Goal: Information Seeking & Learning: Learn about a topic

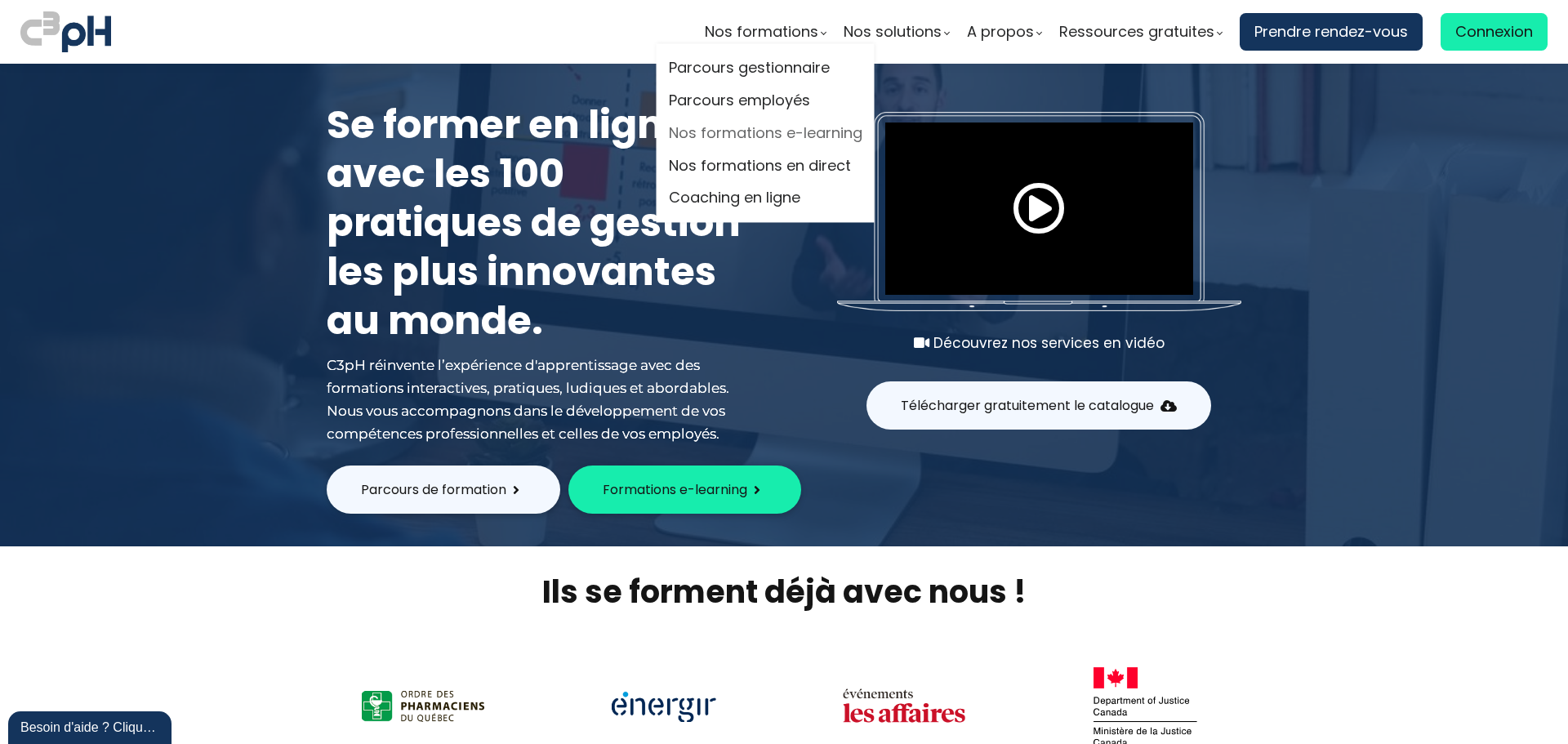
click at [770, 128] on link "Nos formations e-learning" at bounding box center [766, 133] width 194 height 25
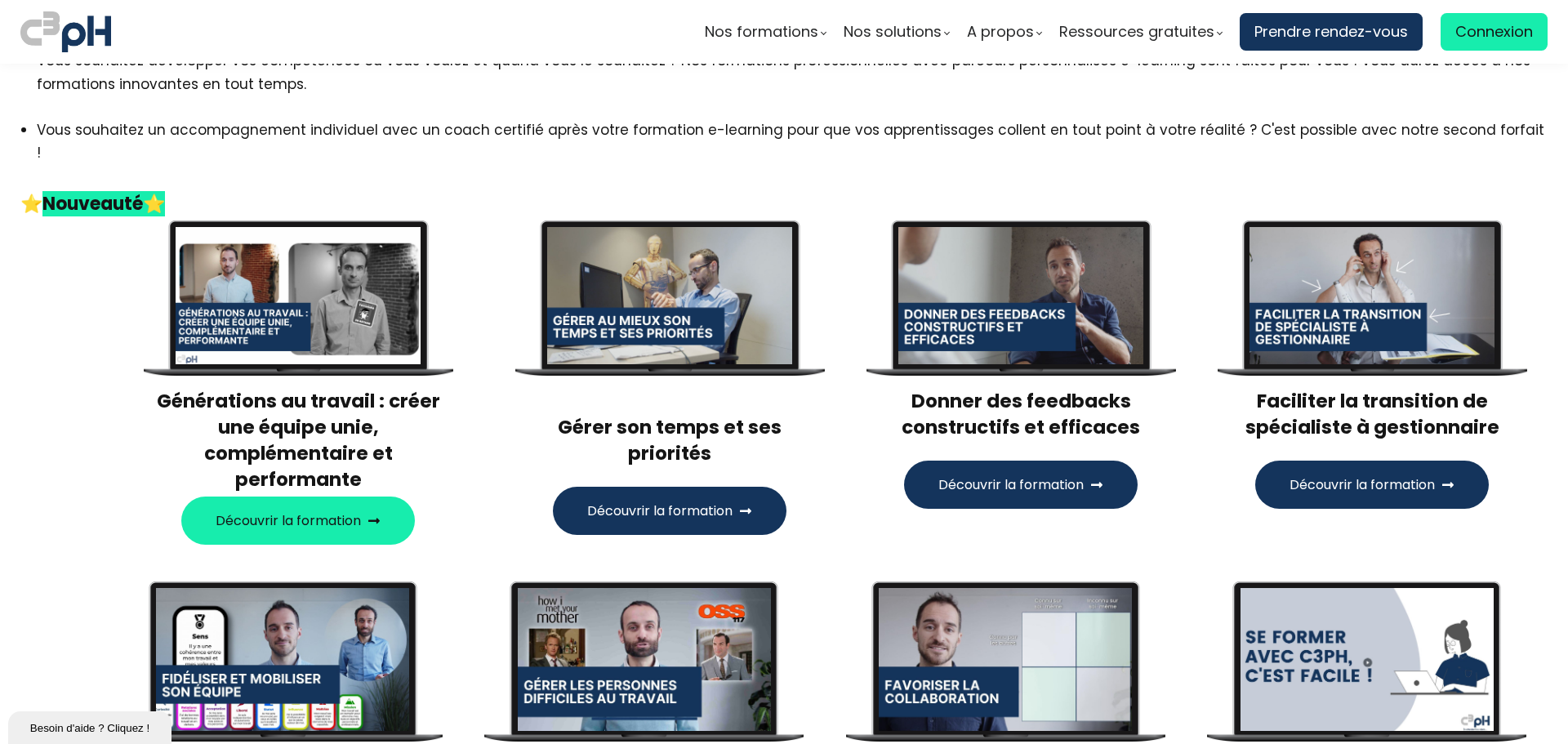
click at [1361, 388] on h3 "Faciliter la transition de spécialiste à gestionnaire" at bounding box center [1371, 414] width 310 height 52
click at [1374, 322] on div at bounding box center [1371, 296] width 245 height 138
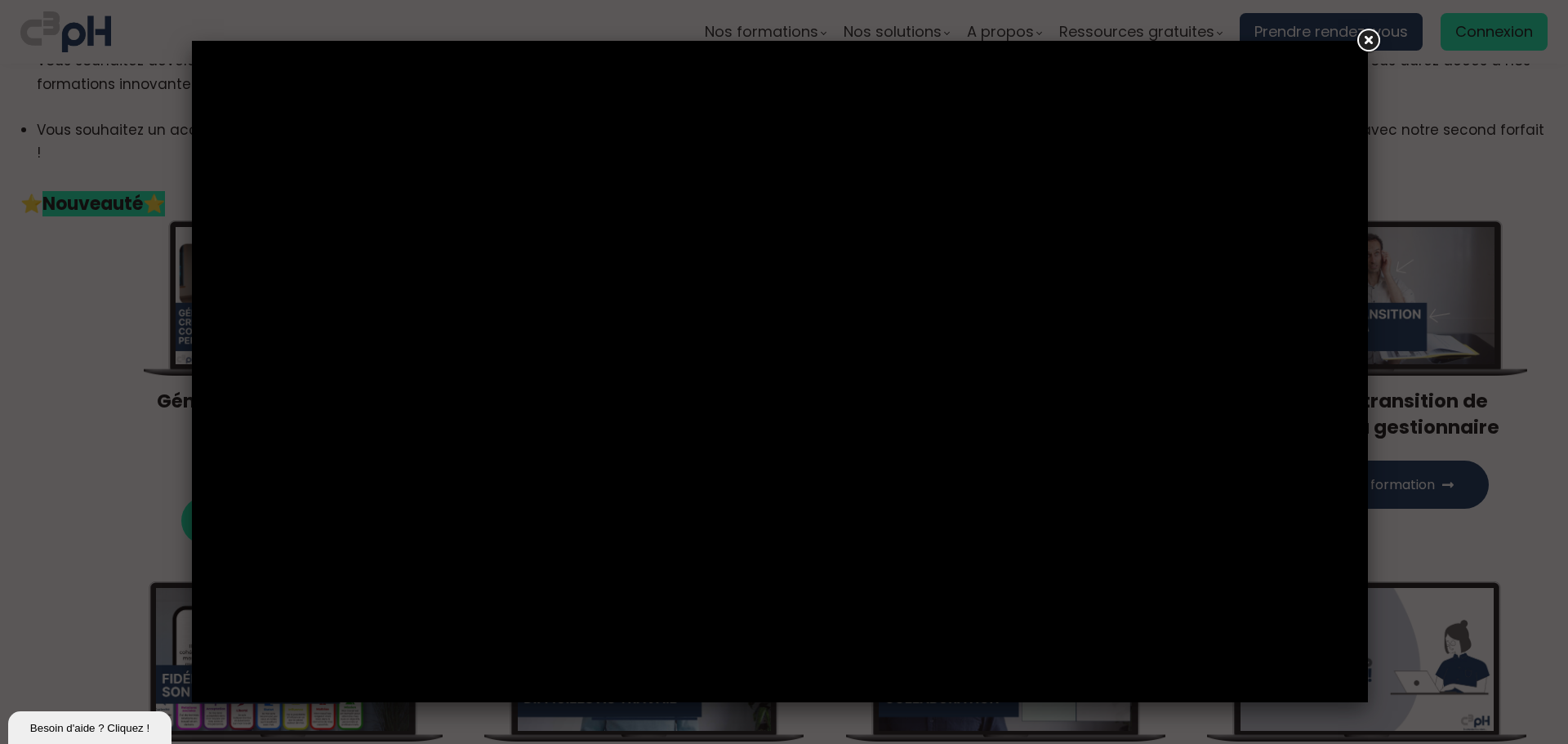
click at [1368, 35] on link at bounding box center [1367, 40] width 29 height 29
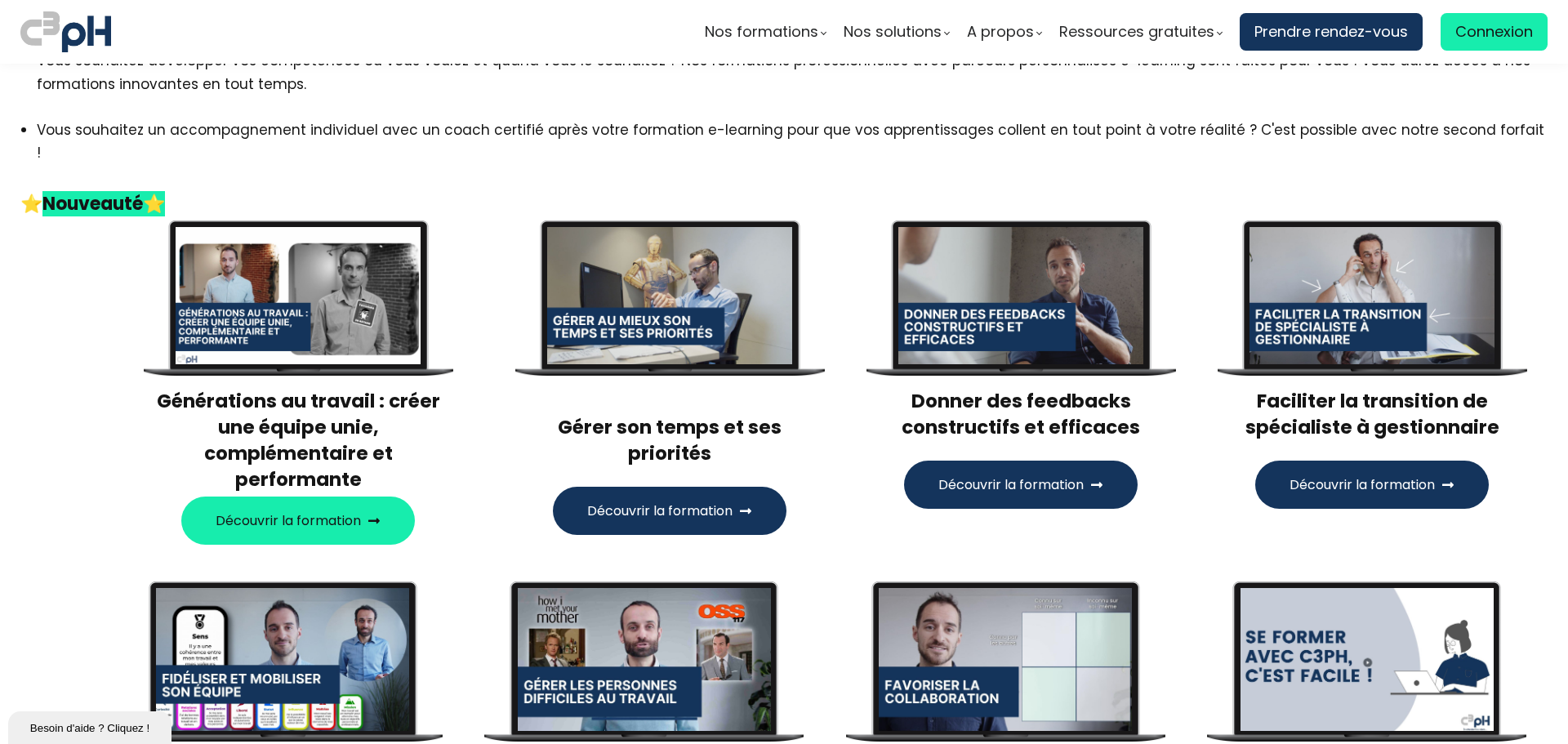
click at [1396, 474] on span "Découvrir la formation" at bounding box center [1362, 484] width 146 height 20
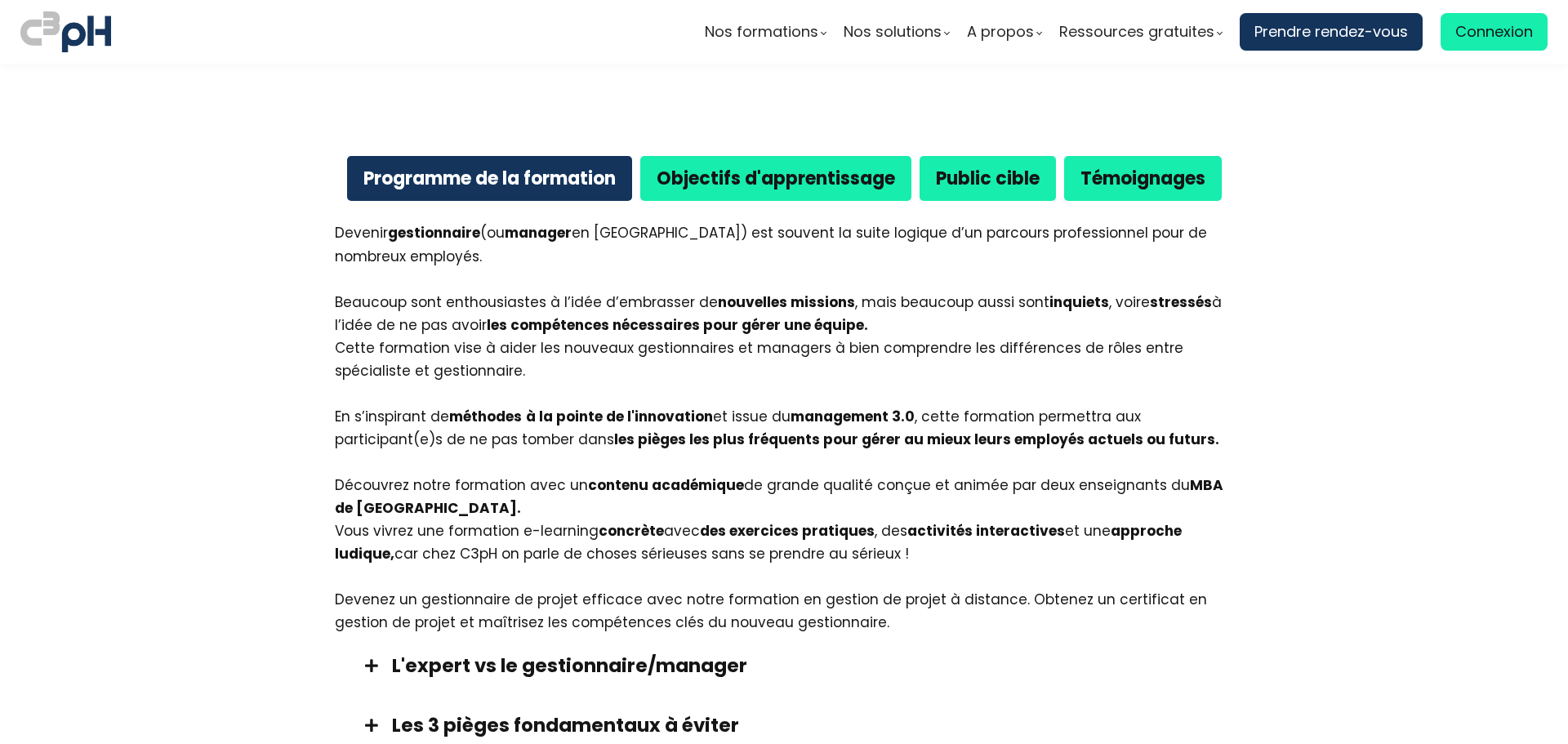
scroll to position [899, 0]
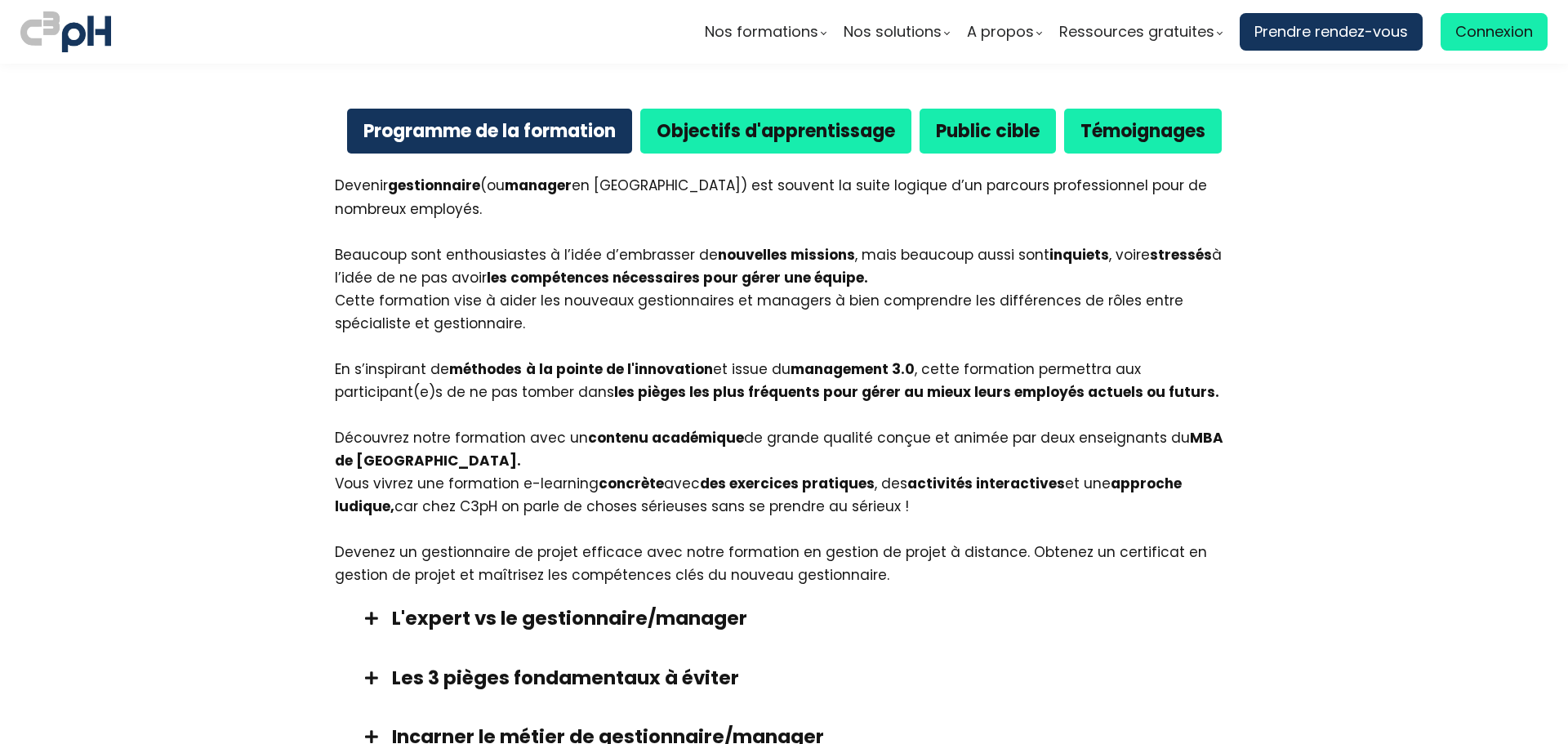
click at [720, 126] on b "Objectifs d'apprentissage" at bounding box center [776, 131] width 239 height 25
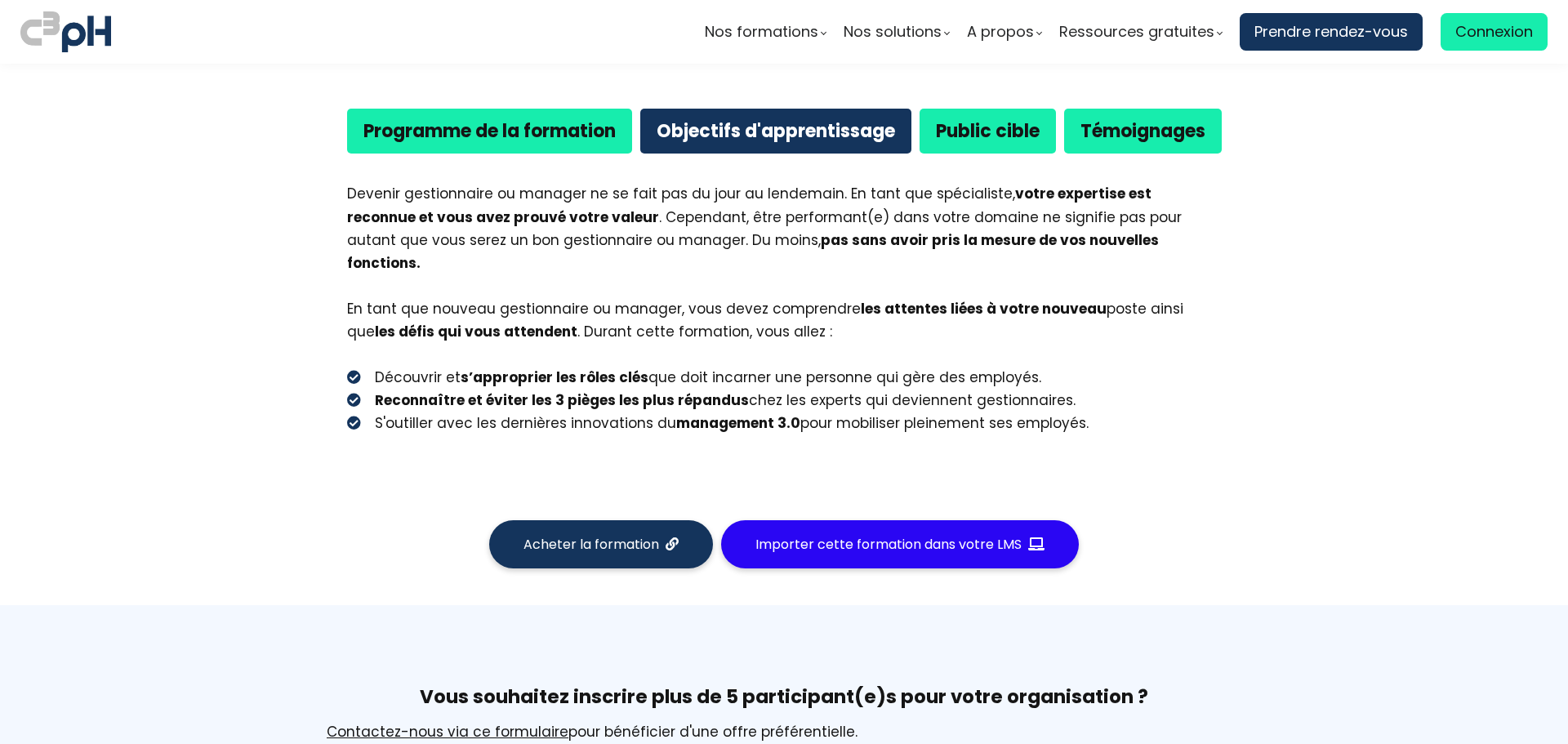
click at [455, 136] on b "Programme de la formation" at bounding box center [489, 131] width 253 height 25
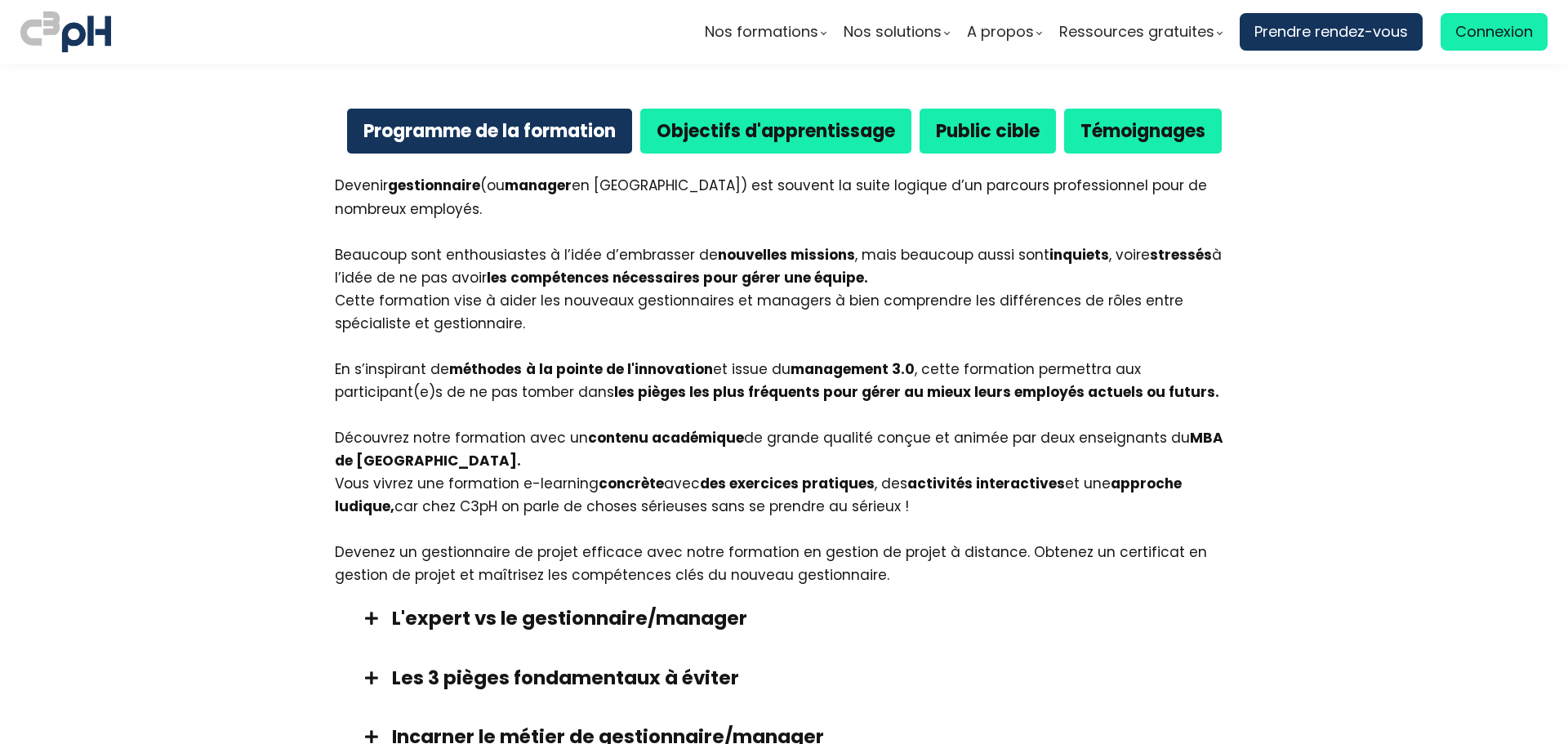
click at [950, 124] on b "Public cible" at bounding box center [987, 131] width 104 height 25
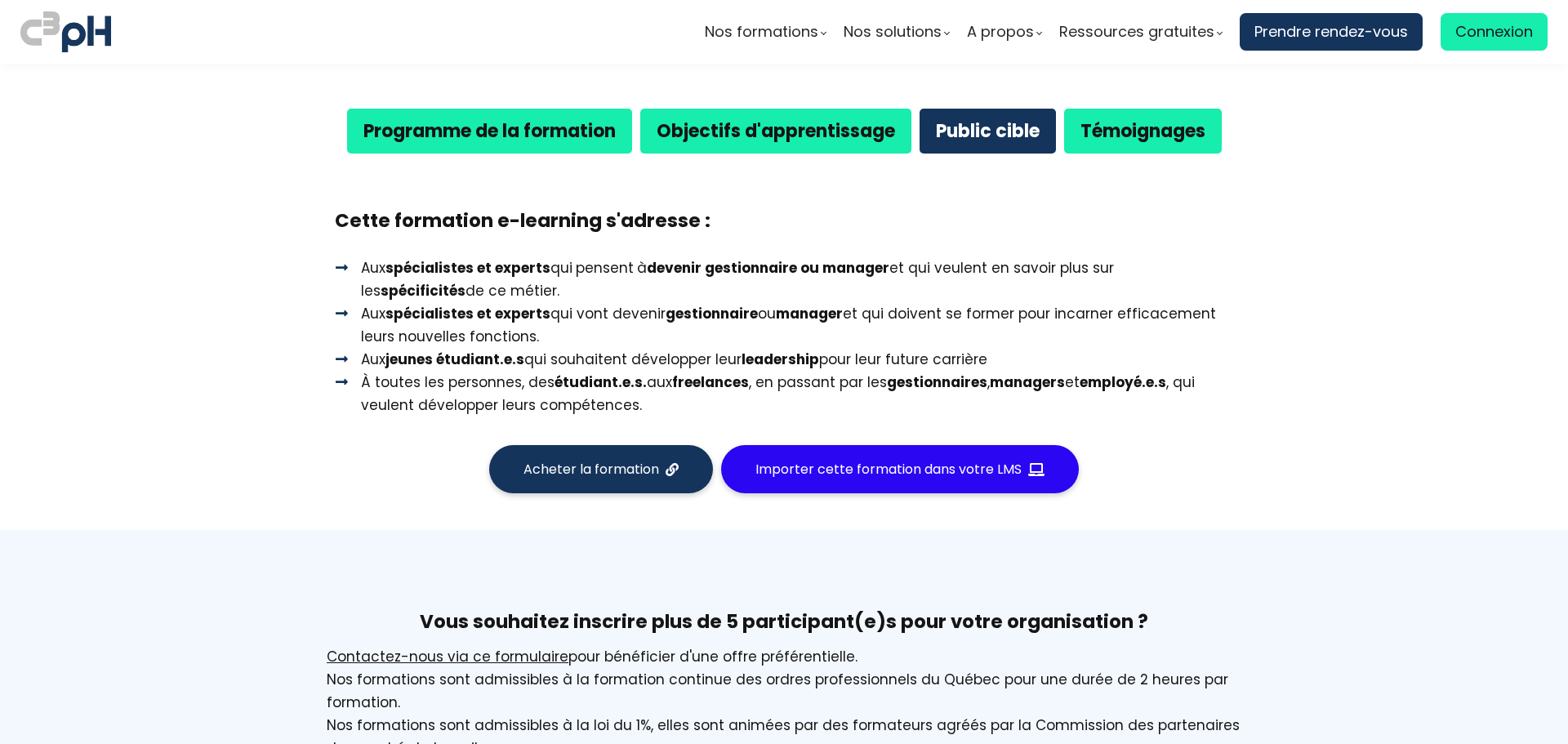
click at [805, 144] on b "Objectifs d'apprentissage" at bounding box center [776, 131] width 239 height 25
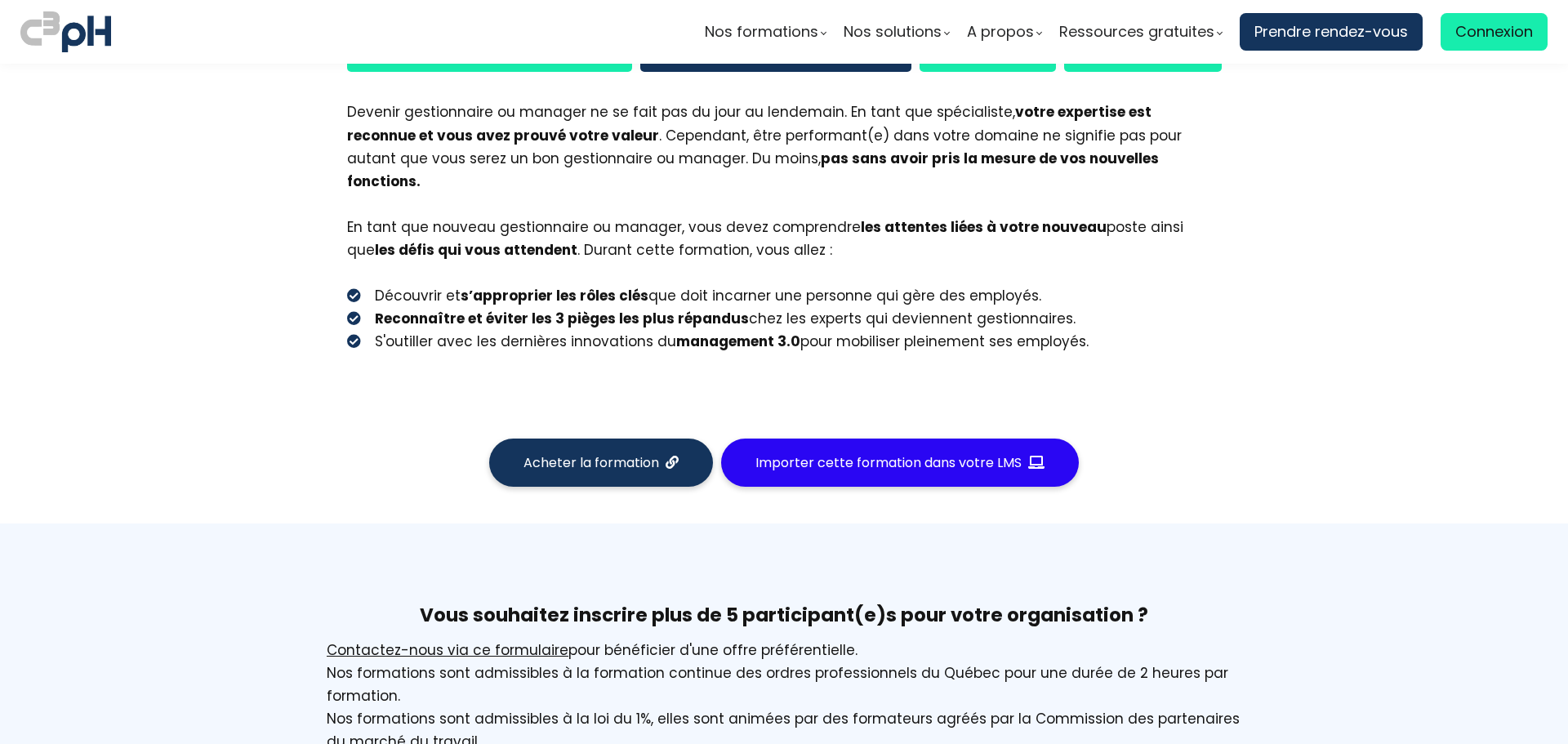
scroll to position [817, 0]
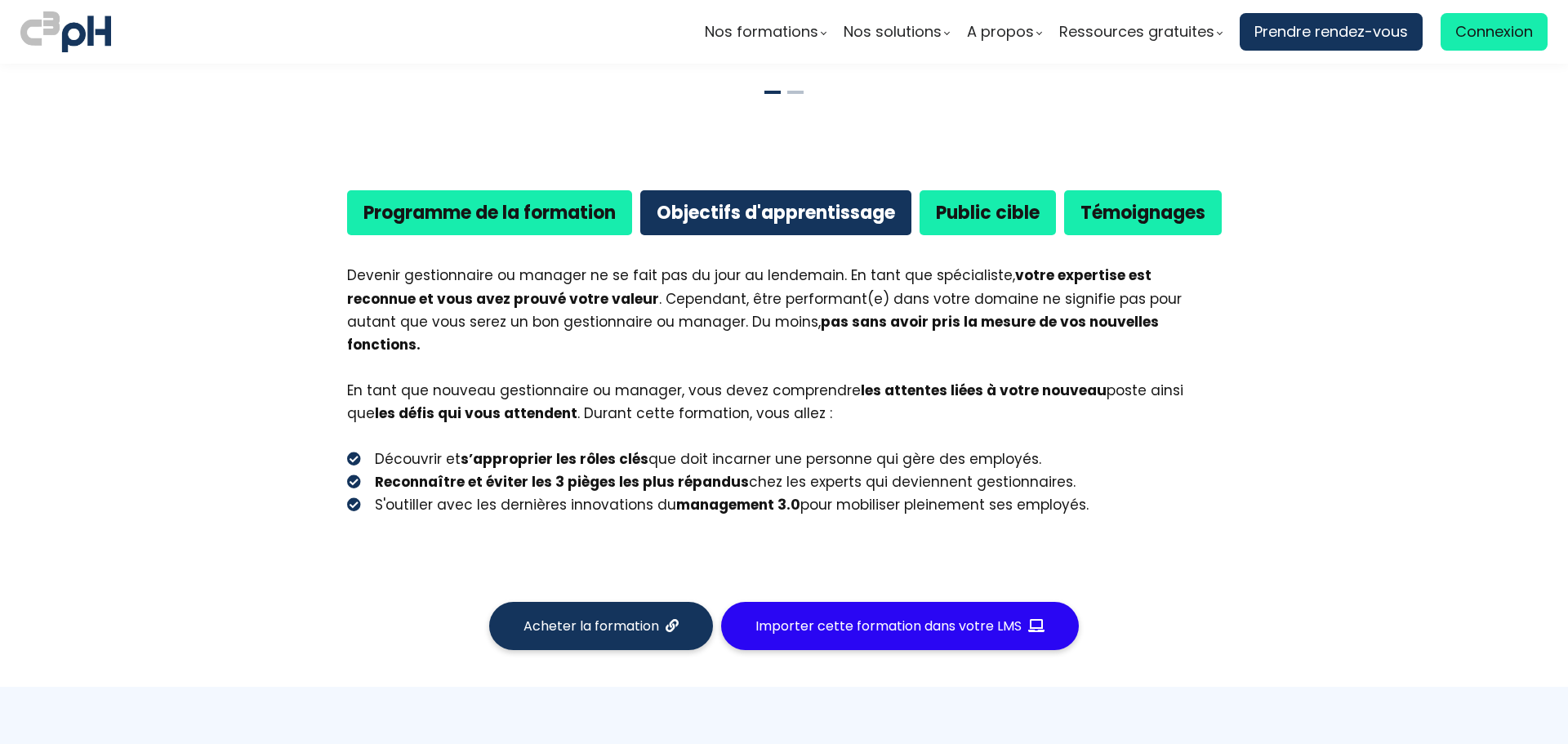
click at [471, 228] on div "Programme de la formation" at bounding box center [490, 213] width 285 height 45
